Goal: Transaction & Acquisition: Purchase product/service

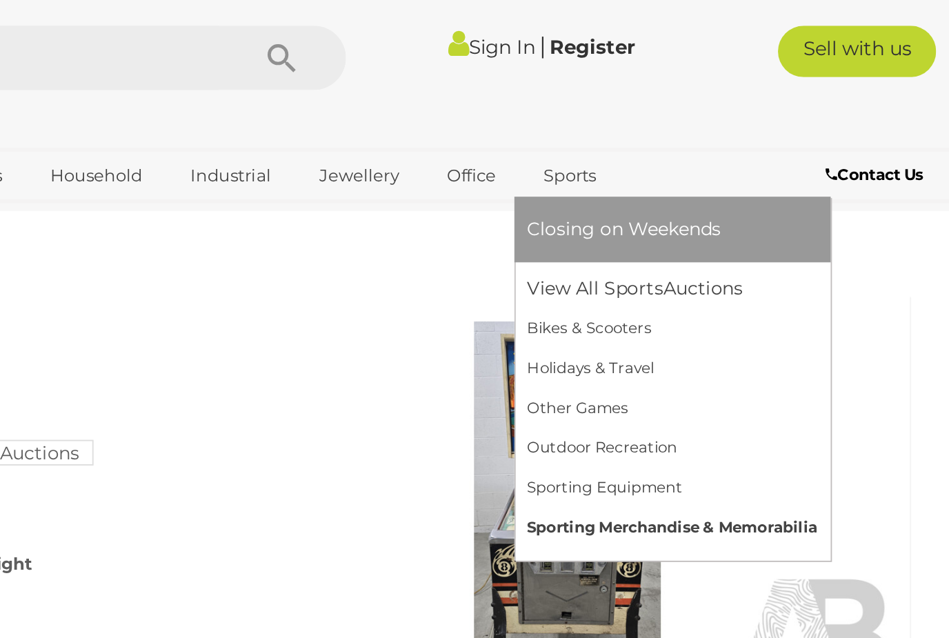
click at [723, 283] on link "Sporting Merchandise & Memorabilia" at bounding box center [801, 282] width 156 height 21
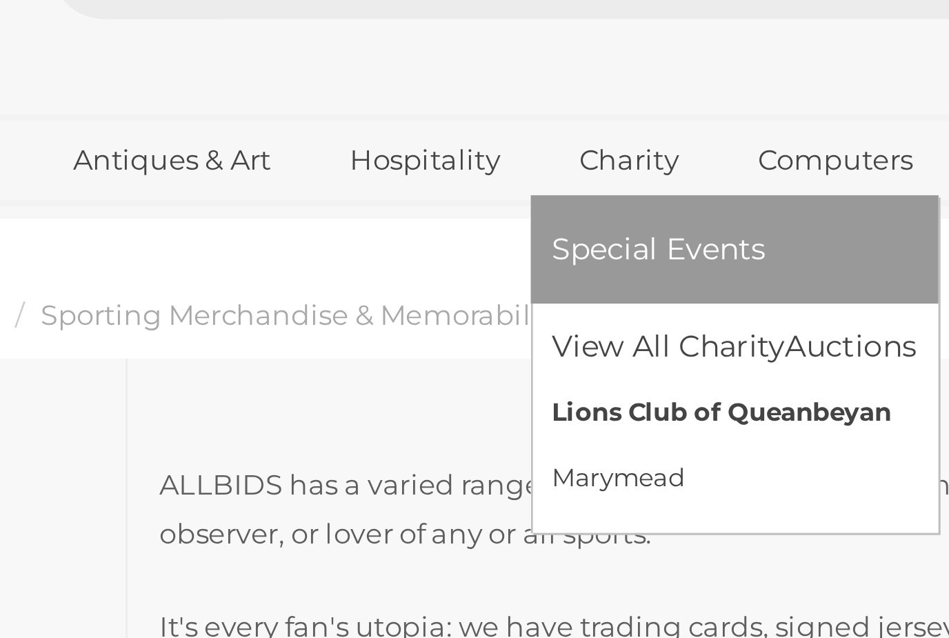
click at [324, 166] on link "Lions Club of Queanbeyan" at bounding box center [383, 176] width 119 height 21
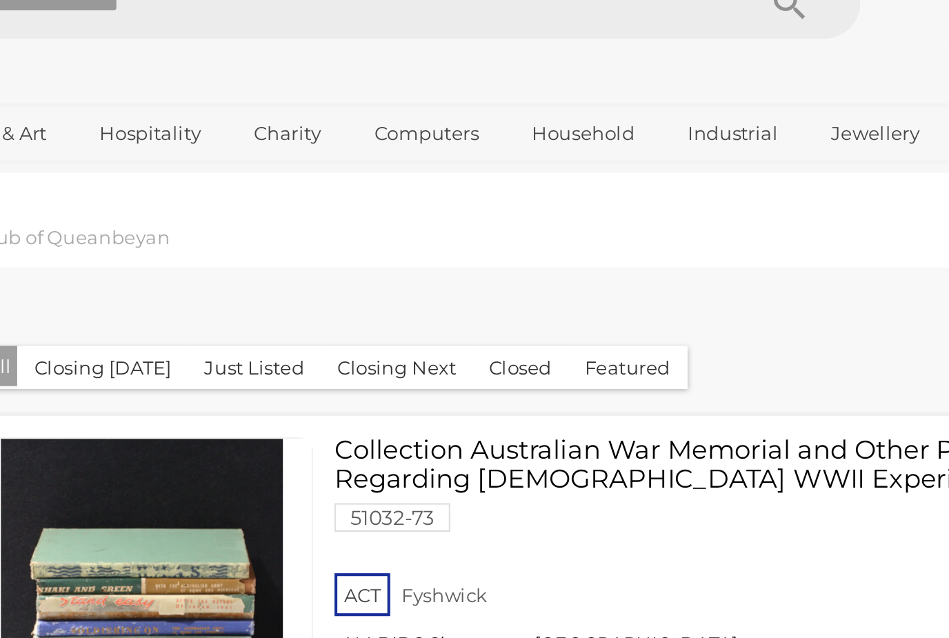
click at [186, 159] on div "Closing First Closing Last Lowest Bid Highest Bid Item Name A-Z Item Name Z-A A…" at bounding box center [557, 194] width 742 height 70
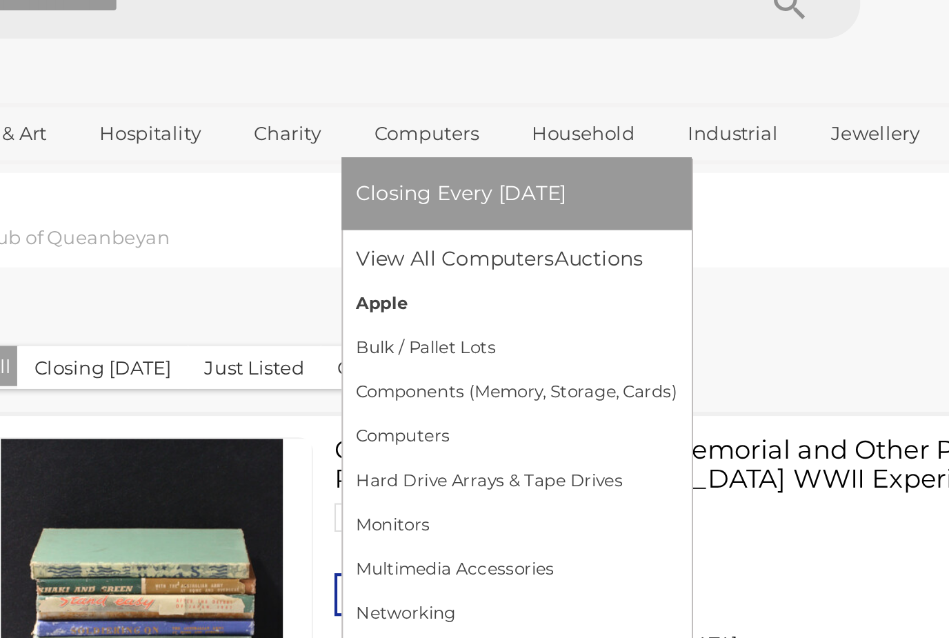
click at [382, 166] on link "Apple" at bounding box center [459, 176] width 155 height 21
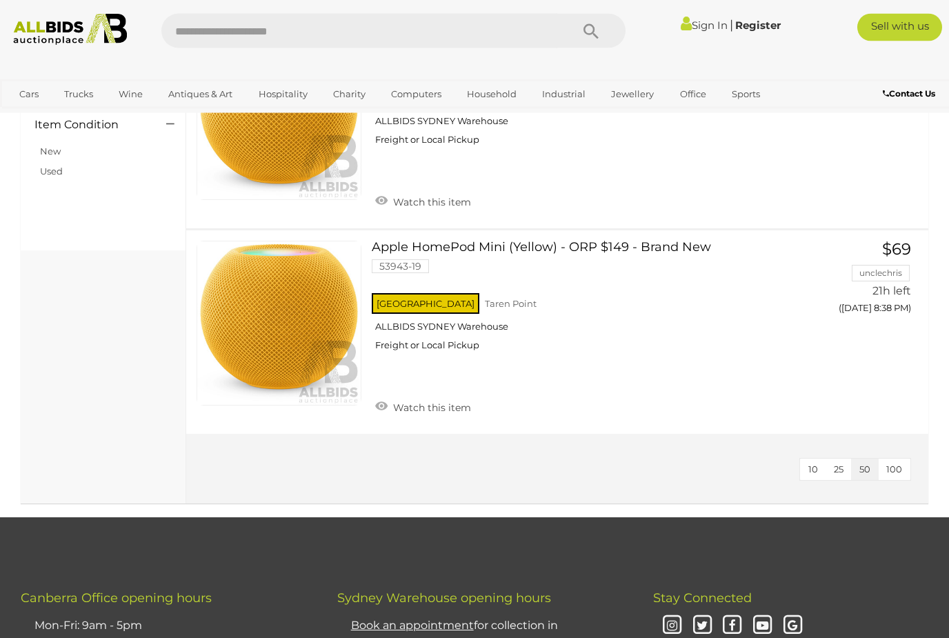
scroll to position [550, 0]
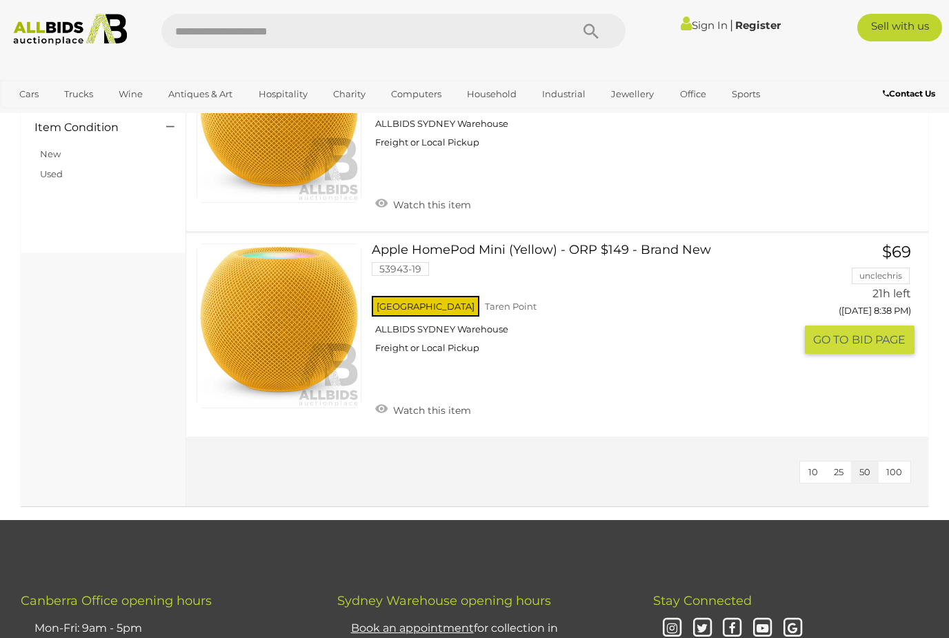
click at [294, 341] on link at bounding box center [279, 325] width 165 height 165
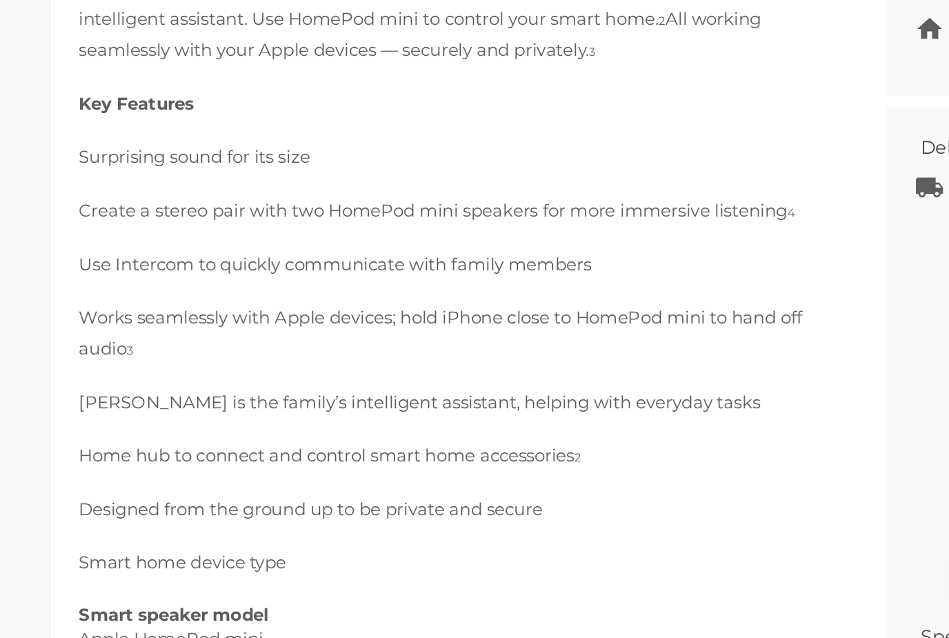
scroll to position [634, 0]
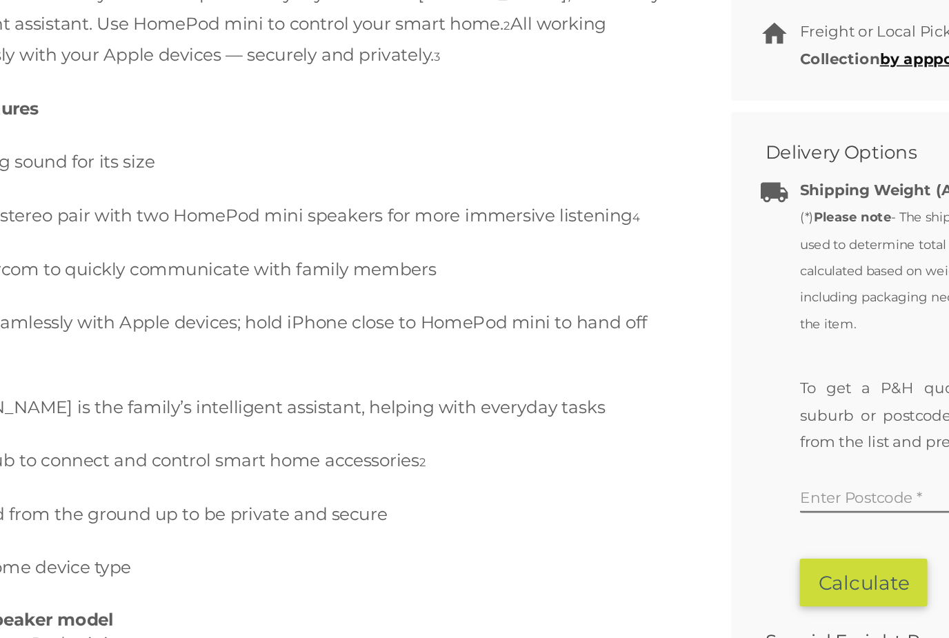
click at [425, 281] on div "DESCRIPTION BID HISTORY INSPECTION Item Details Apple HomePod Mini (Yellow) - O…" at bounding box center [432, 589] width 499 height 1113
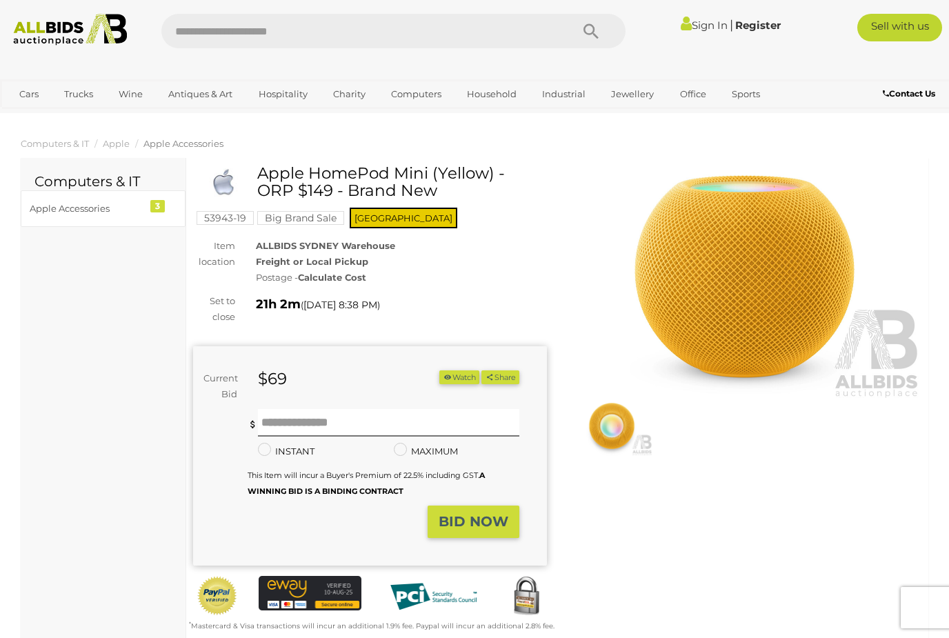
scroll to position [0, 0]
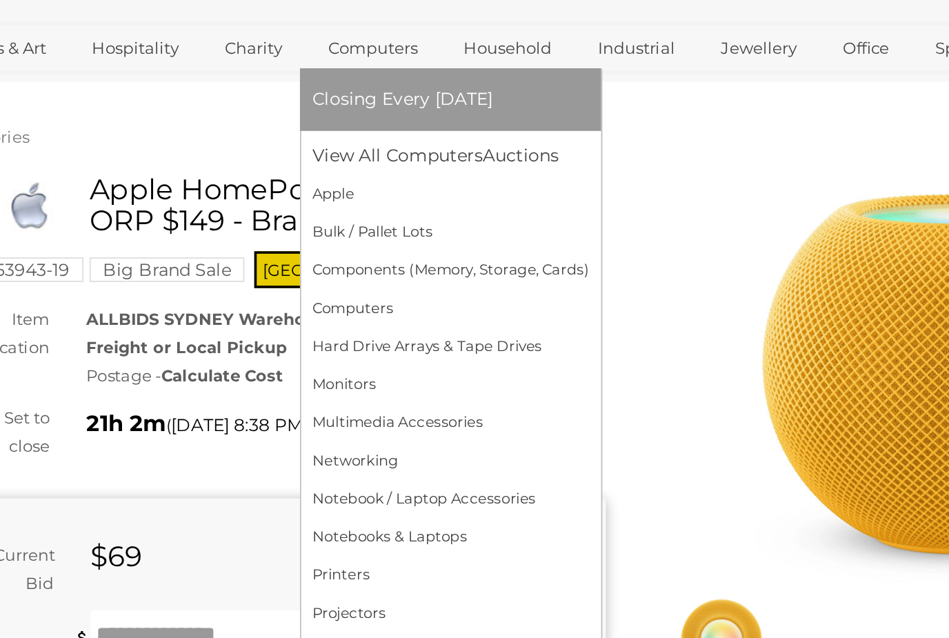
click at [382, 83] on link "Computers" at bounding box center [416, 94] width 68 height 23
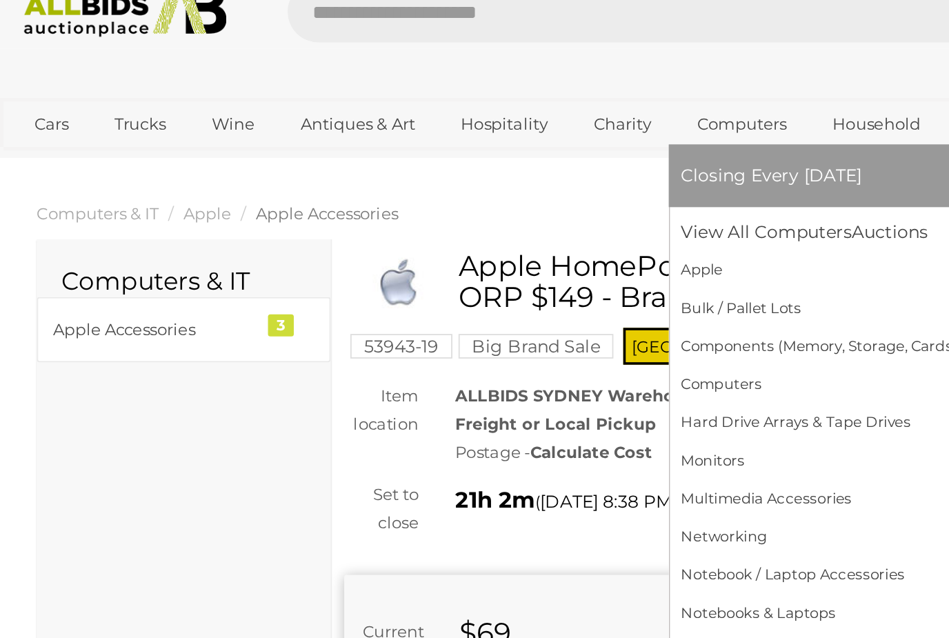
click at [417, 83] on link "Computers" at bounding box center [416, 94] width 68 height 23
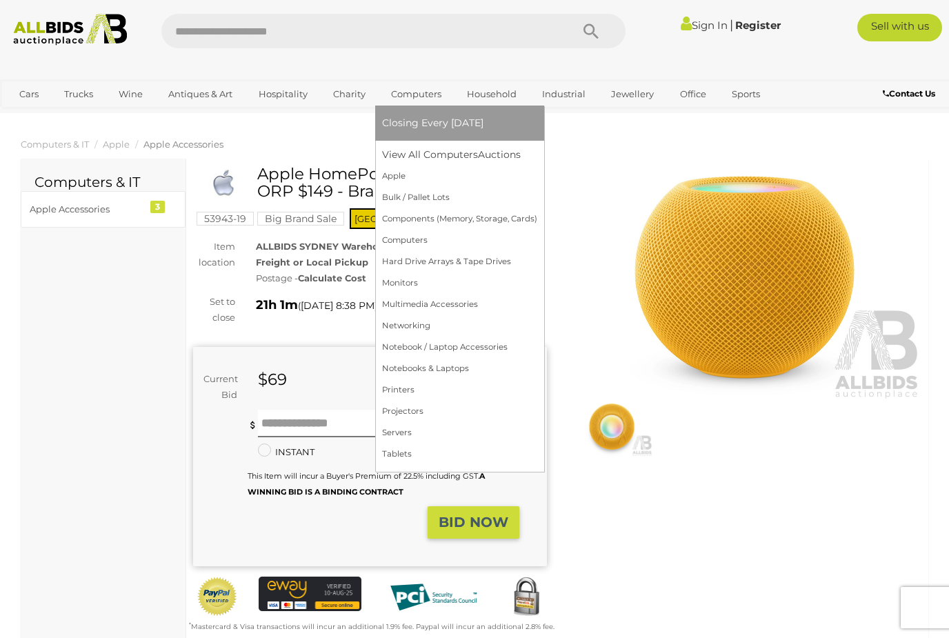
click at [425, 94] on link "Computers" at bounding box center [416, 94] width 68 height 23
